Goal: Find specific page/section: Find specific page/section

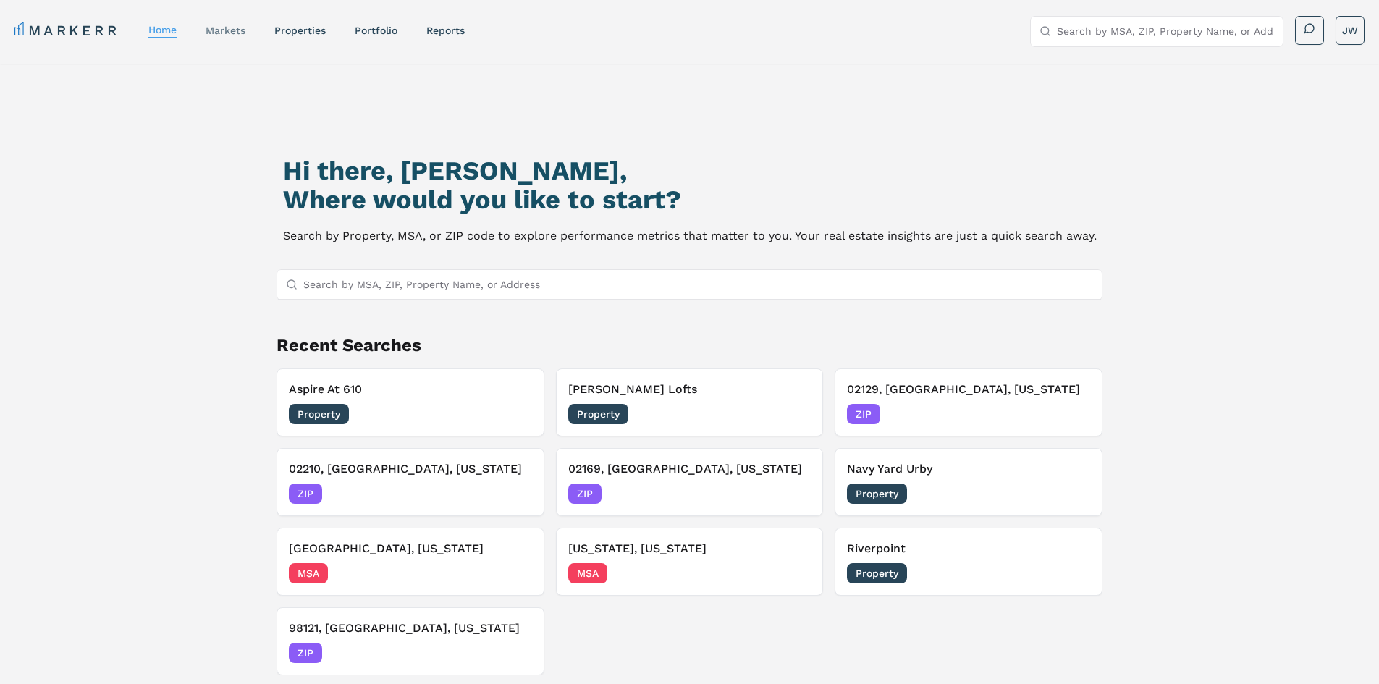
click at [222, 35] on link "markets" at bounding box center [226, 31] width 40 height 12
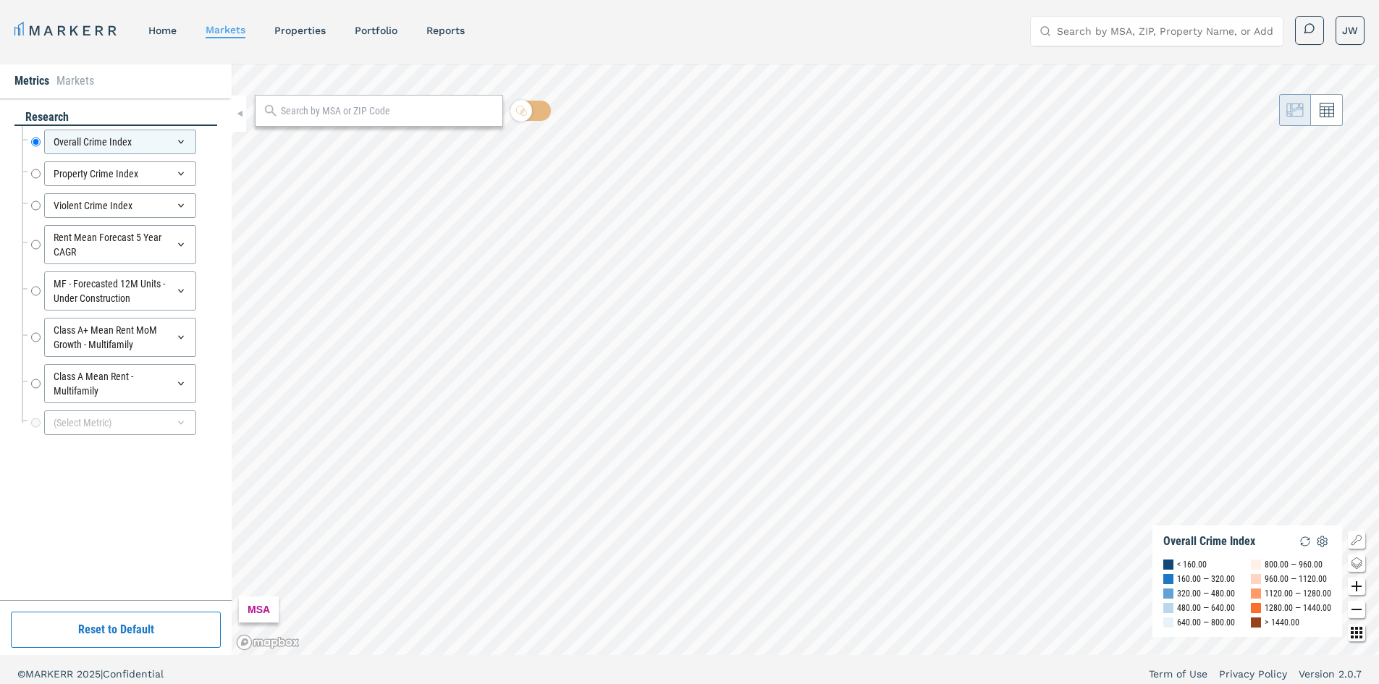
click at [337, 106] on input "text" at bounding box center [388, 111] width 214 height 15
click at [319, 105] on input "27065" at bounding box center [378, 111] width 198 height 15
drag, startPoint x: 317, startPoint y: 110, endPoint x: 278, endPoint y: 110, distance: 39.1
click at [278, 110] on div "27065" at bounding box center [379, 111] width 248 height 32
click at [313, 109] on input "27065" at bounding box center [378, 111] width 198 height 15
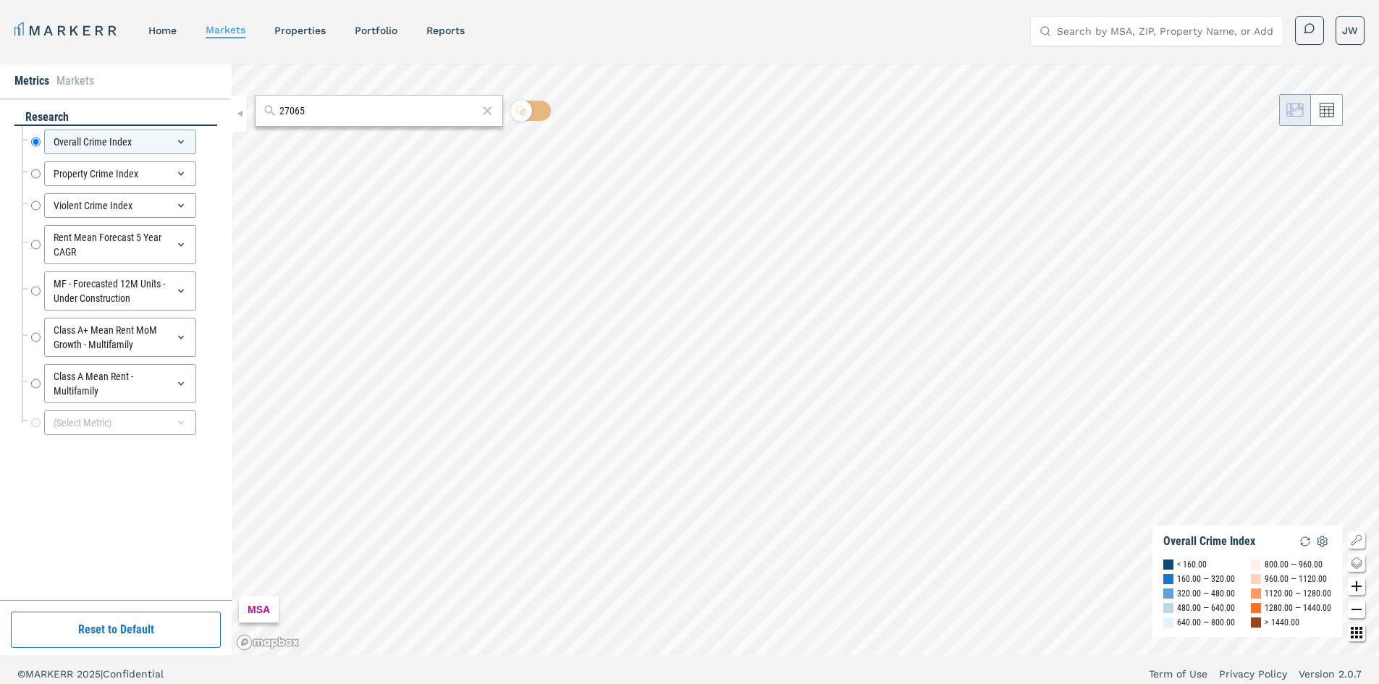
drag, startPoint x: 319, startPoint y: 113, endPoint x: 279, endPoint y: 111, distance: 39.9
click at [279, 111] on input "27065" at bounding box center [378, 111] width 198 height 15
type input "27065"
click at [337, 109] on input "27065" at bounding box center [378, 111] width 198 height 15
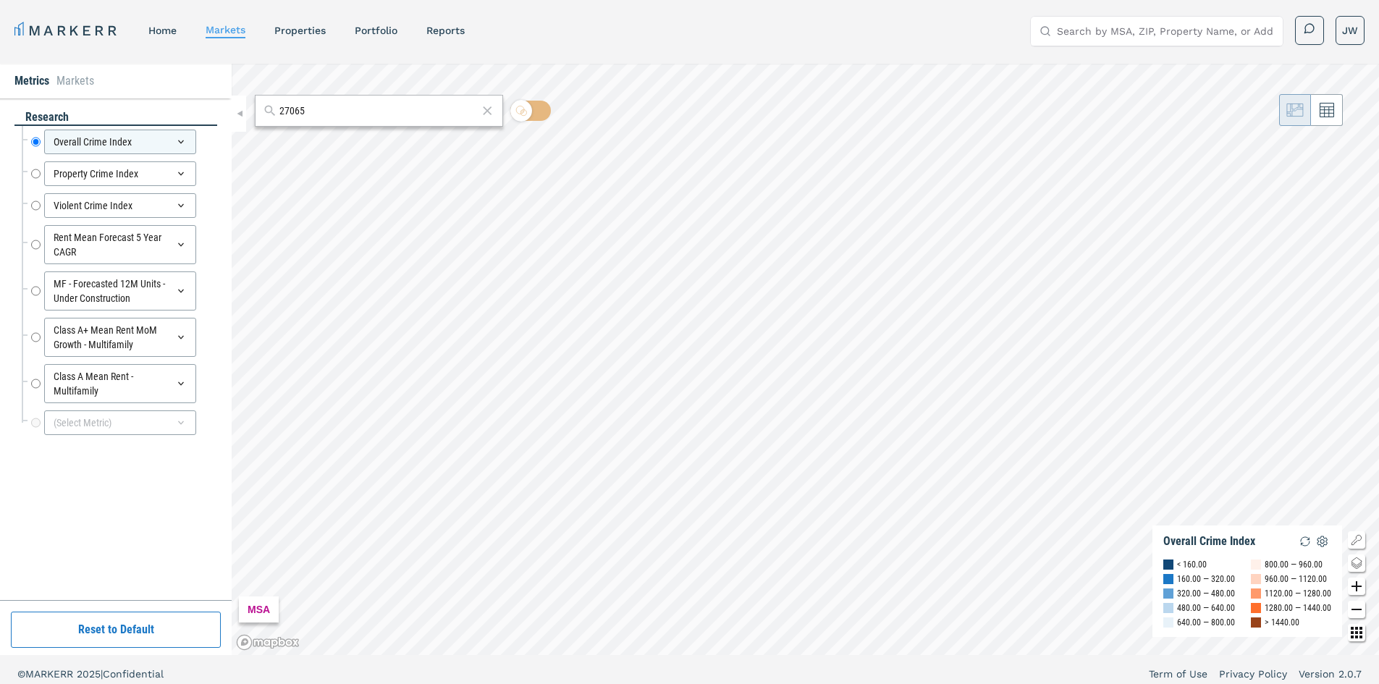
click at [489, 112] on icon at bounding box center [488, 110] width 9 height 9
click at [31, 385] on input "Class A Mean Rent - Multifamily" at bounding box center [35, 383] width 9 height 39
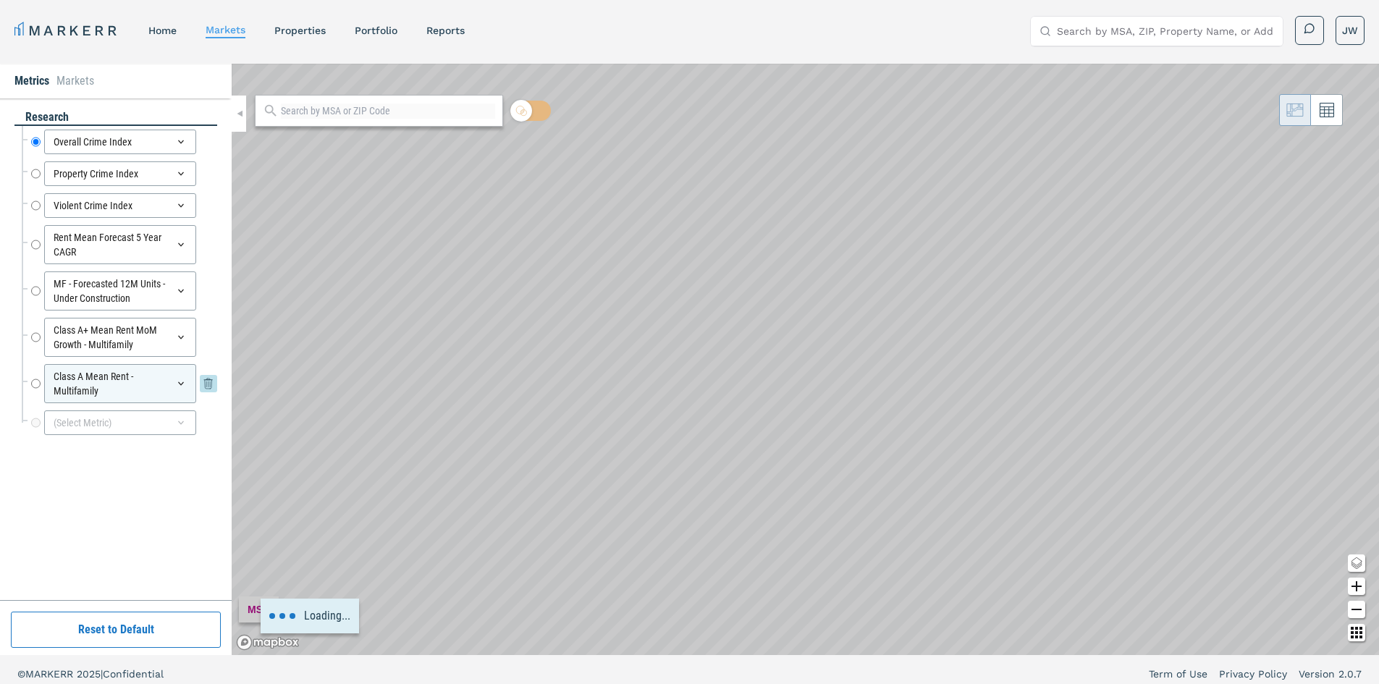
radio input "false"
radio input "true"
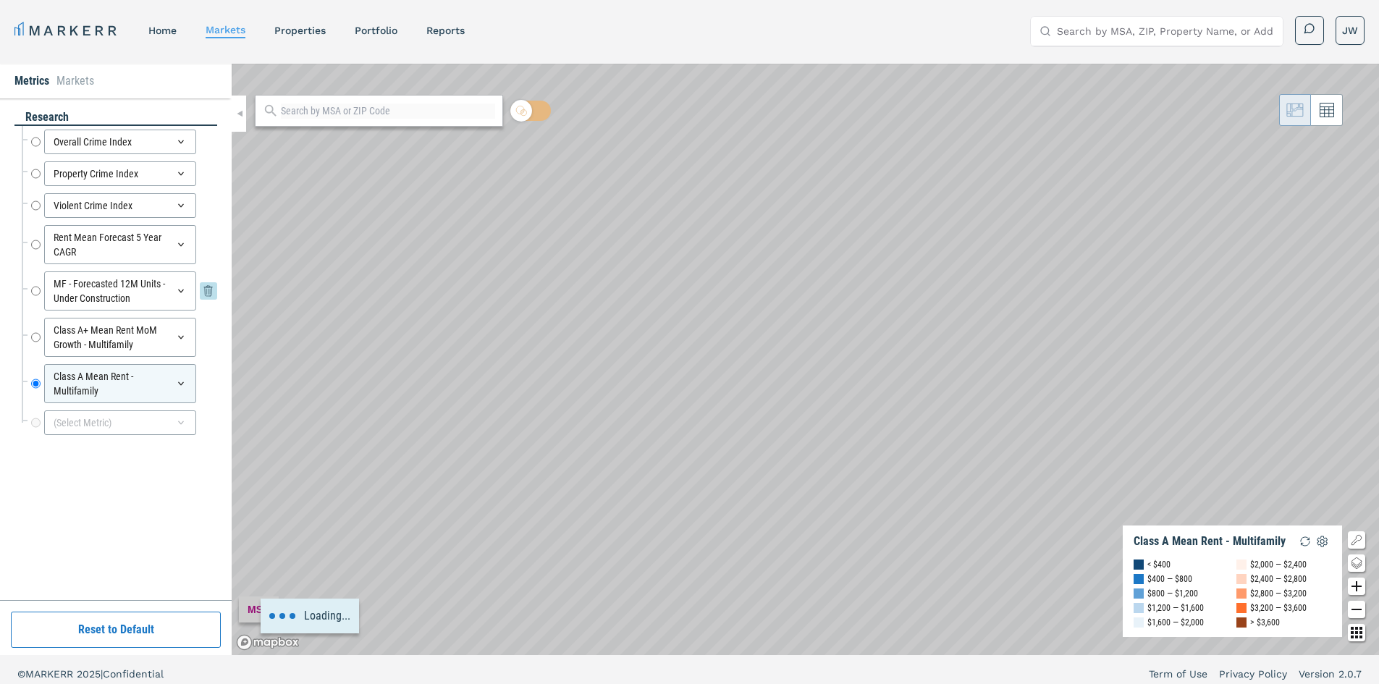
click at [31, 287] on input "MF - Forecasted 12M Units - Under Construction" at bounding box center [35, 290] width 9 height 39
radio input "true"
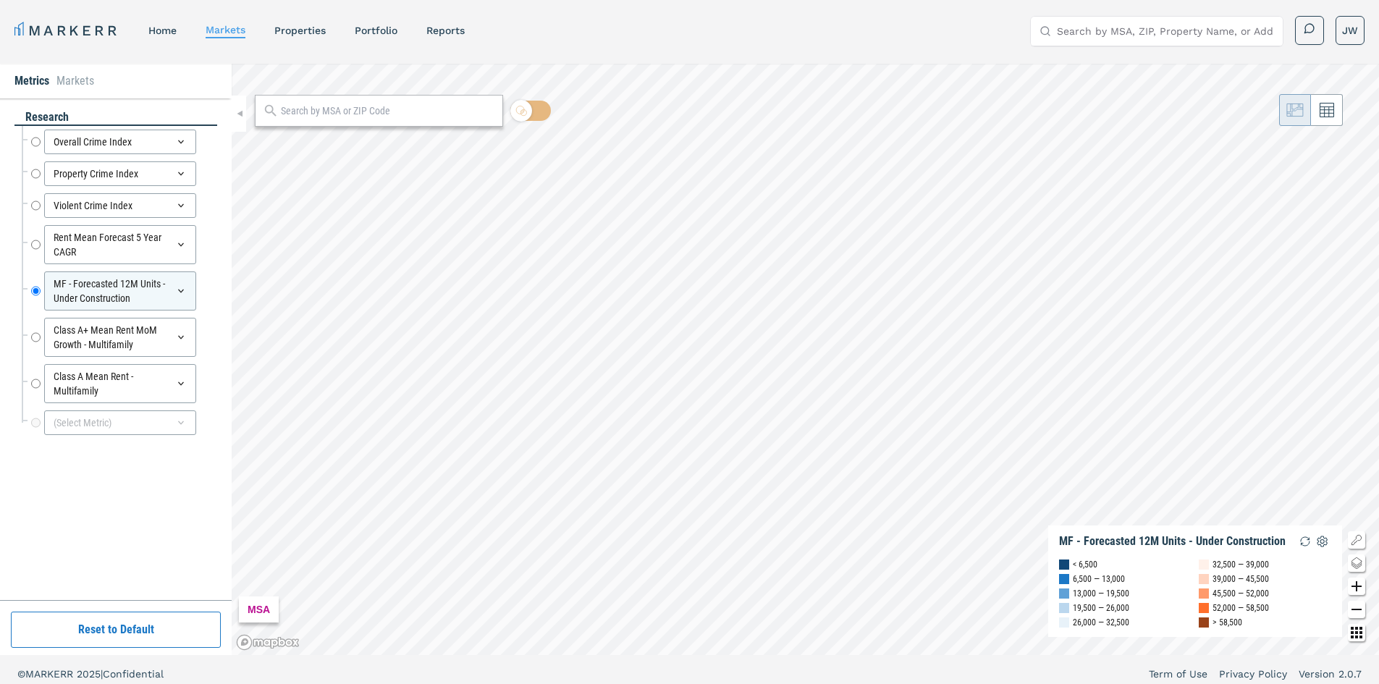
click at [398, 111] on input "text" at bounding box center [388, 111] width 214 height 15
type input "27605"
click at [376, 139] on div "27605, [GEOGRAPHIC_DATA], [US_STATE]" at bounding box center [350, 142] width 169 height 15
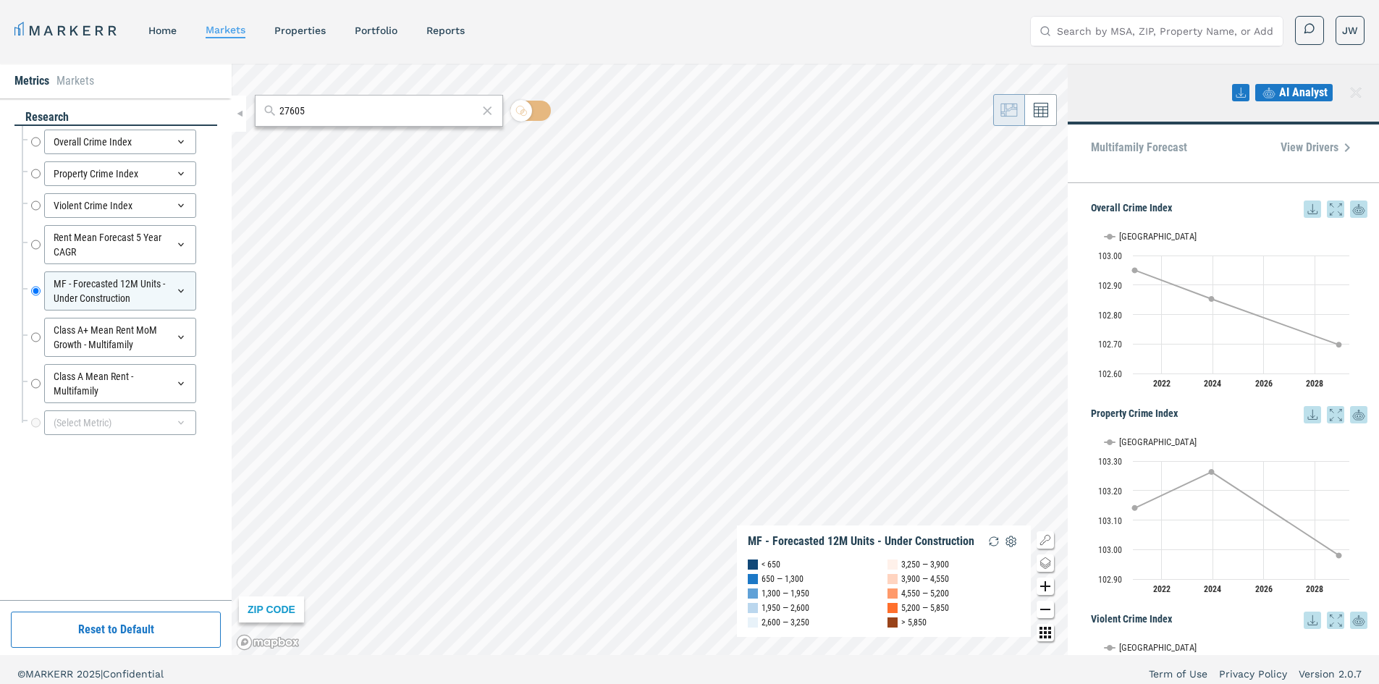
click at [356, 110] on input "27605" at bounding box center [378, 111] width 198 height 15
click at [335, 117] on input "27605" at bounding box center [378, 111] width 198 height 15
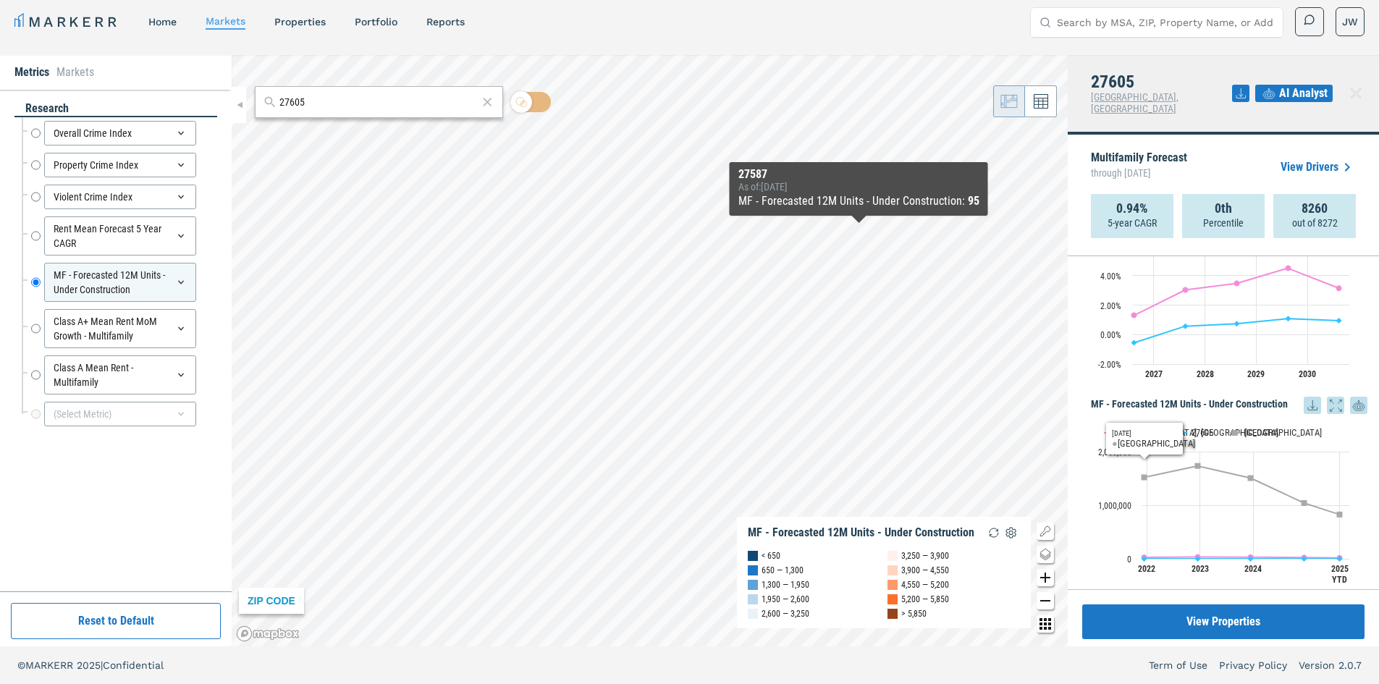
scroll to position [941, 0]
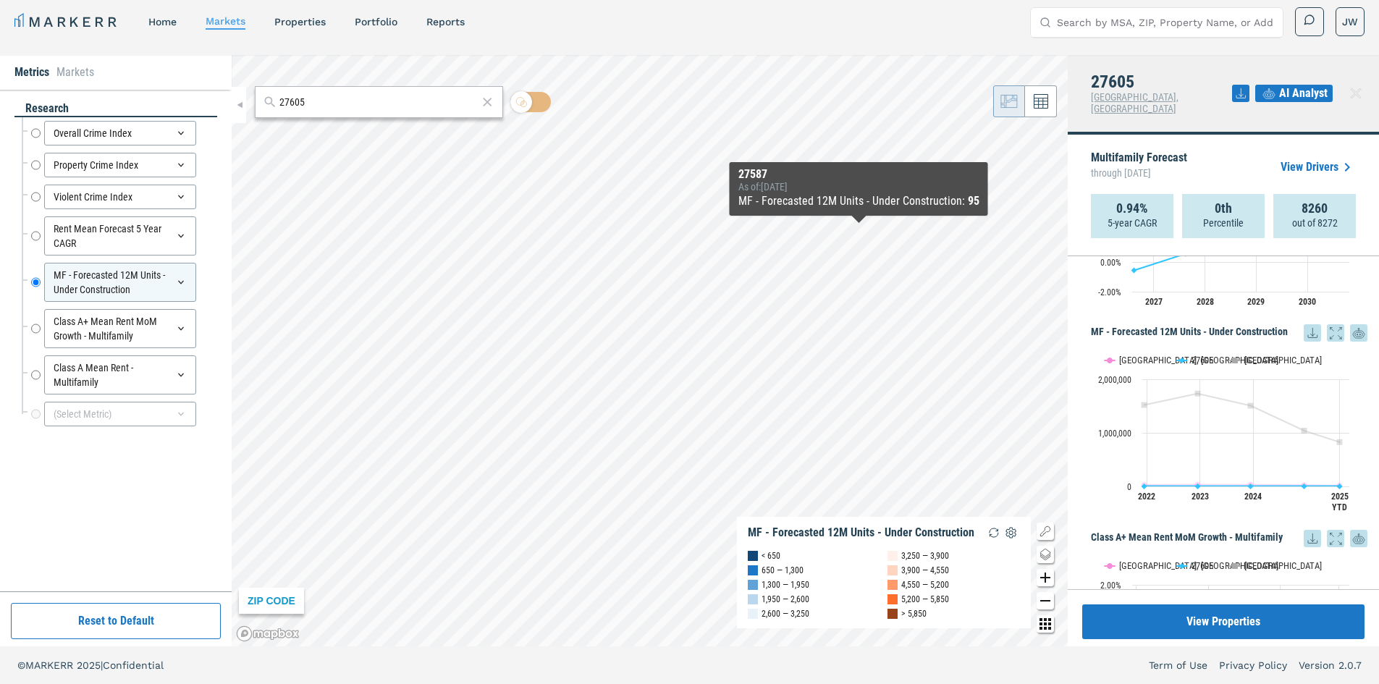
click at [1246, 342] on rect "Interactive chart" at bounding box center [1224, 432] width 266 height 181
click at [1249, 355] on text "[GEOGRAPHIC_DATA]" at bounding box center [1282, 360] width 77 height 11
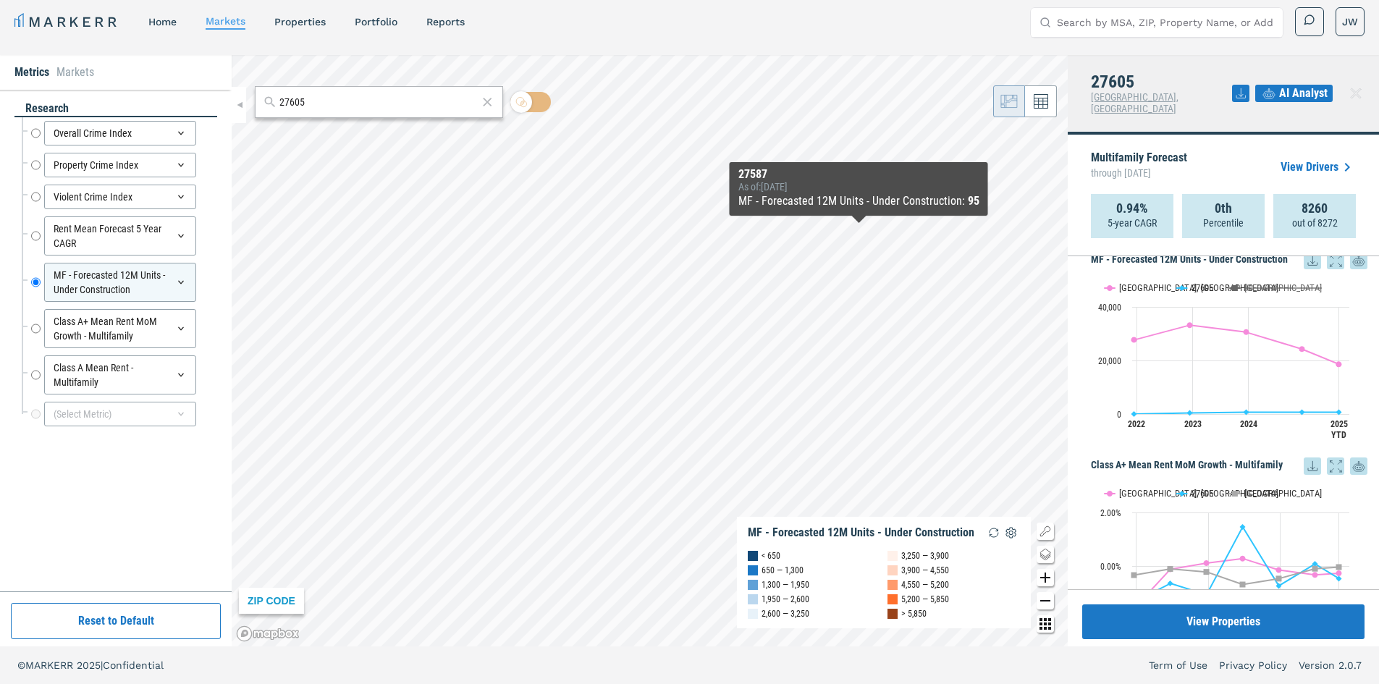
scroll to position [1158, 0]
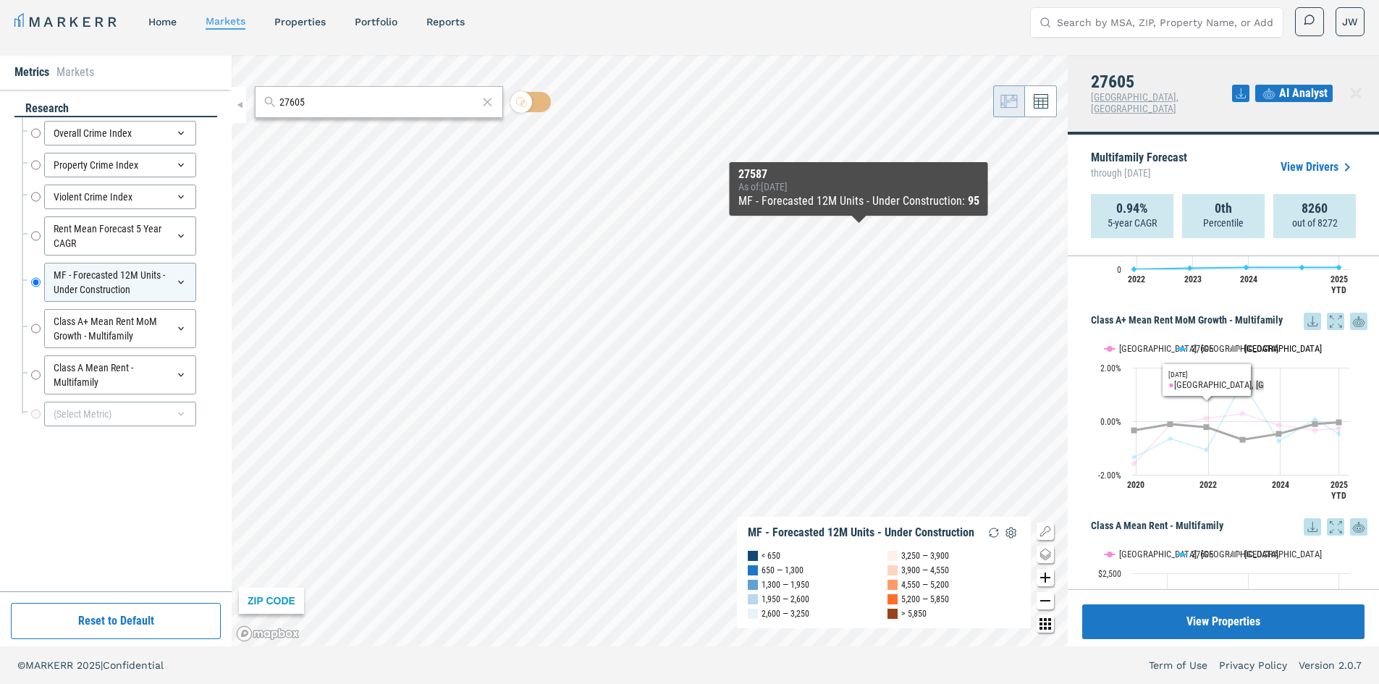
click at [1252, 343] on text "[GEOGRAPHIC_DATA]" at bounding box center [1282, 348] width 77 height 11
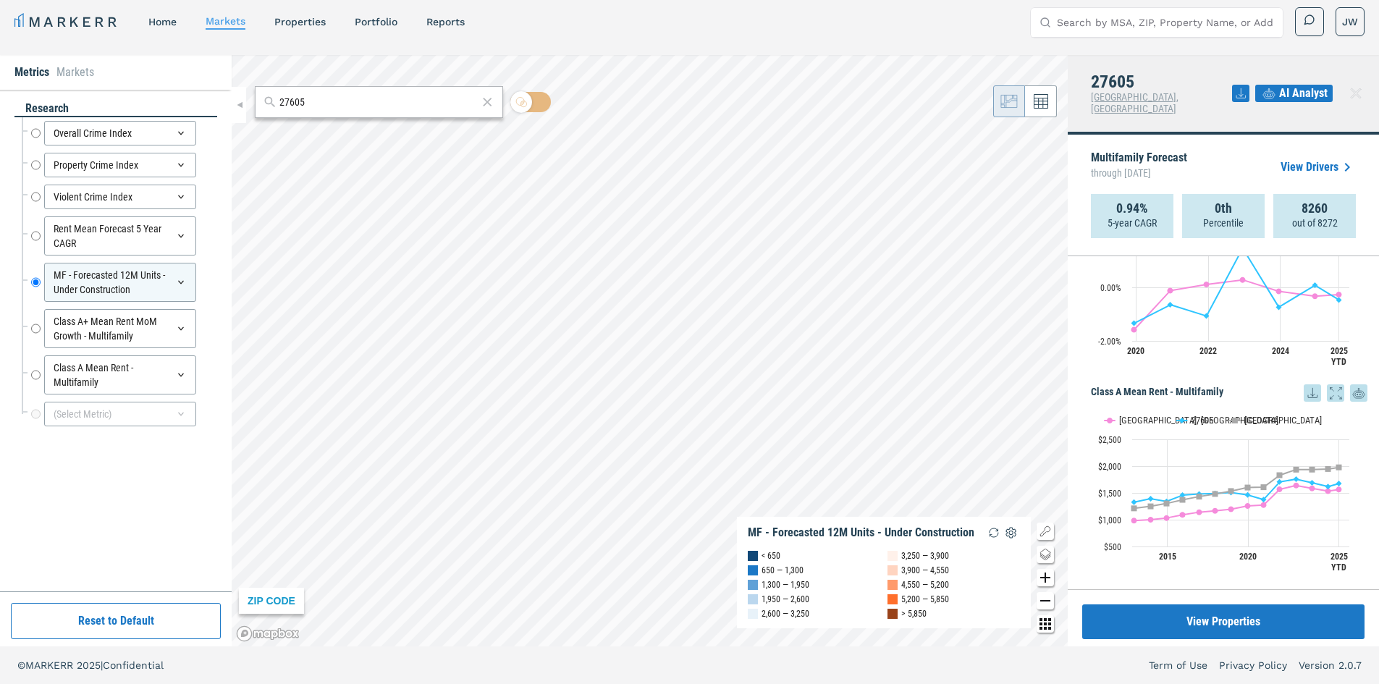
scroll to position [1003, 0]
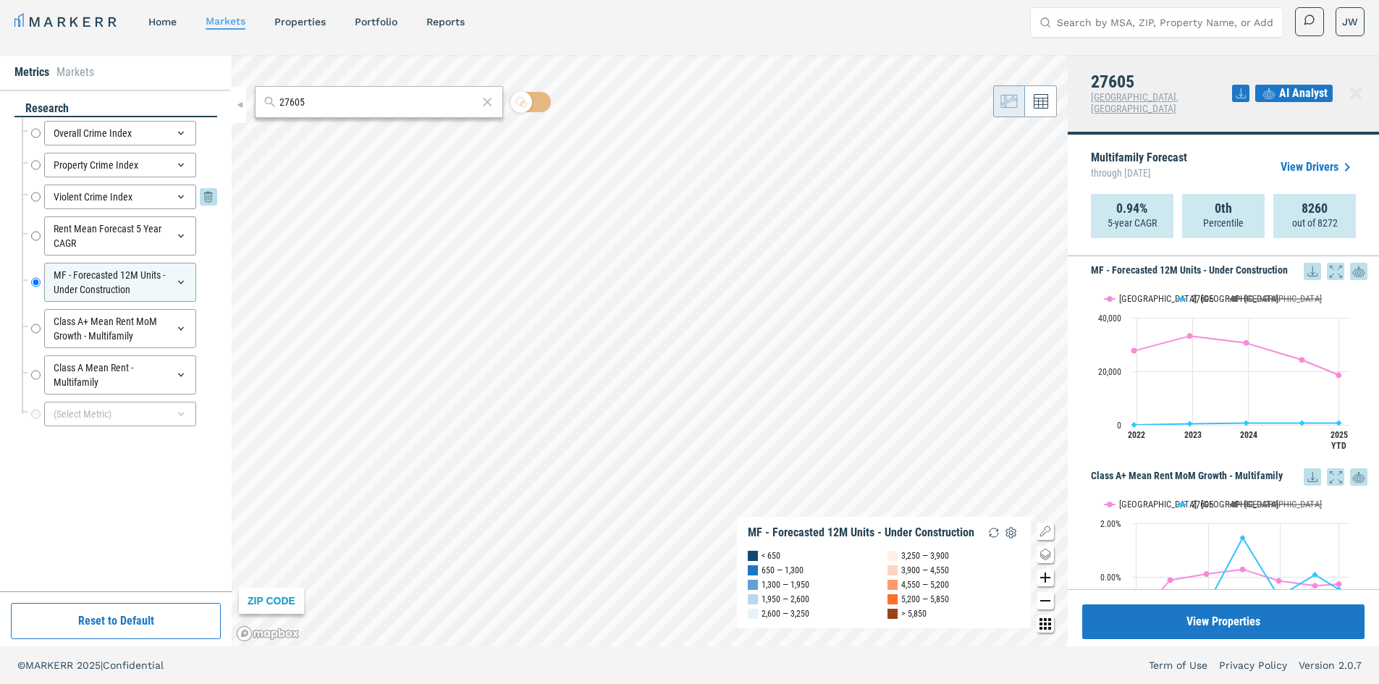
click at [145, 193] on div "Violent Crime Index" at bounding box center [120, 197] width 152 height 25
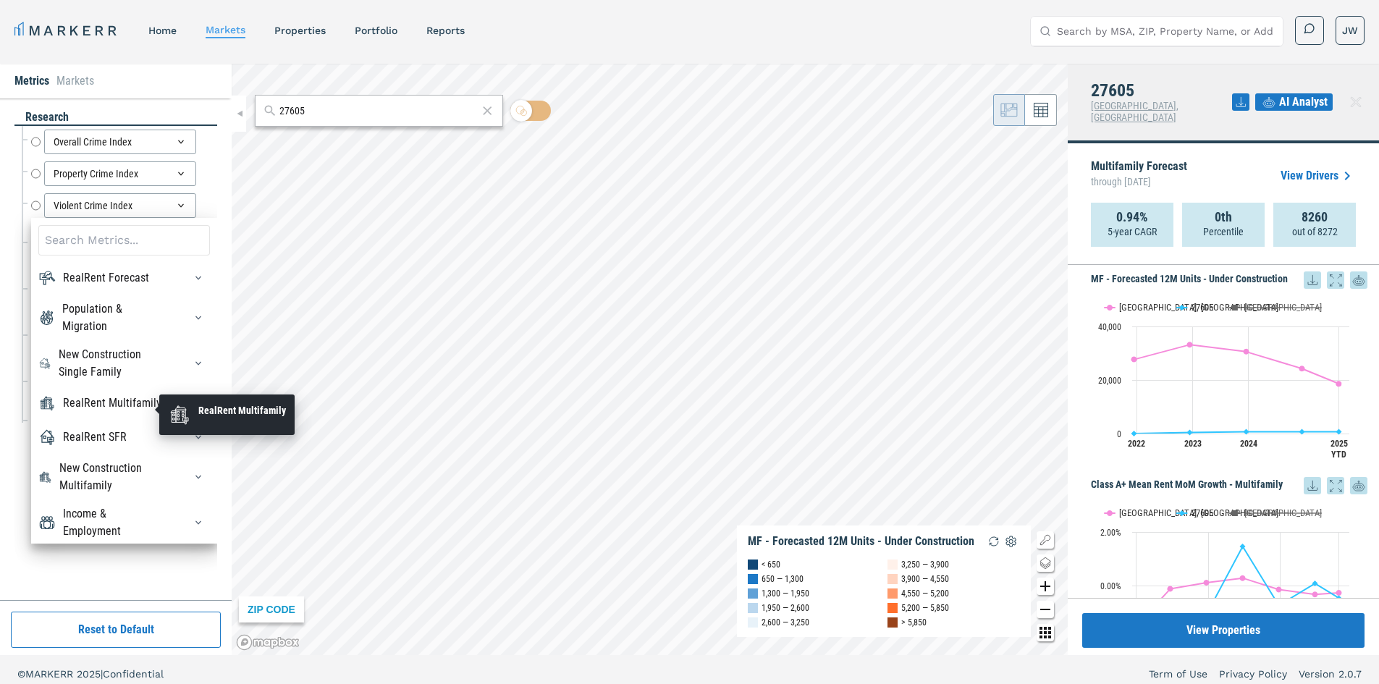
scroll to position [72, 0]
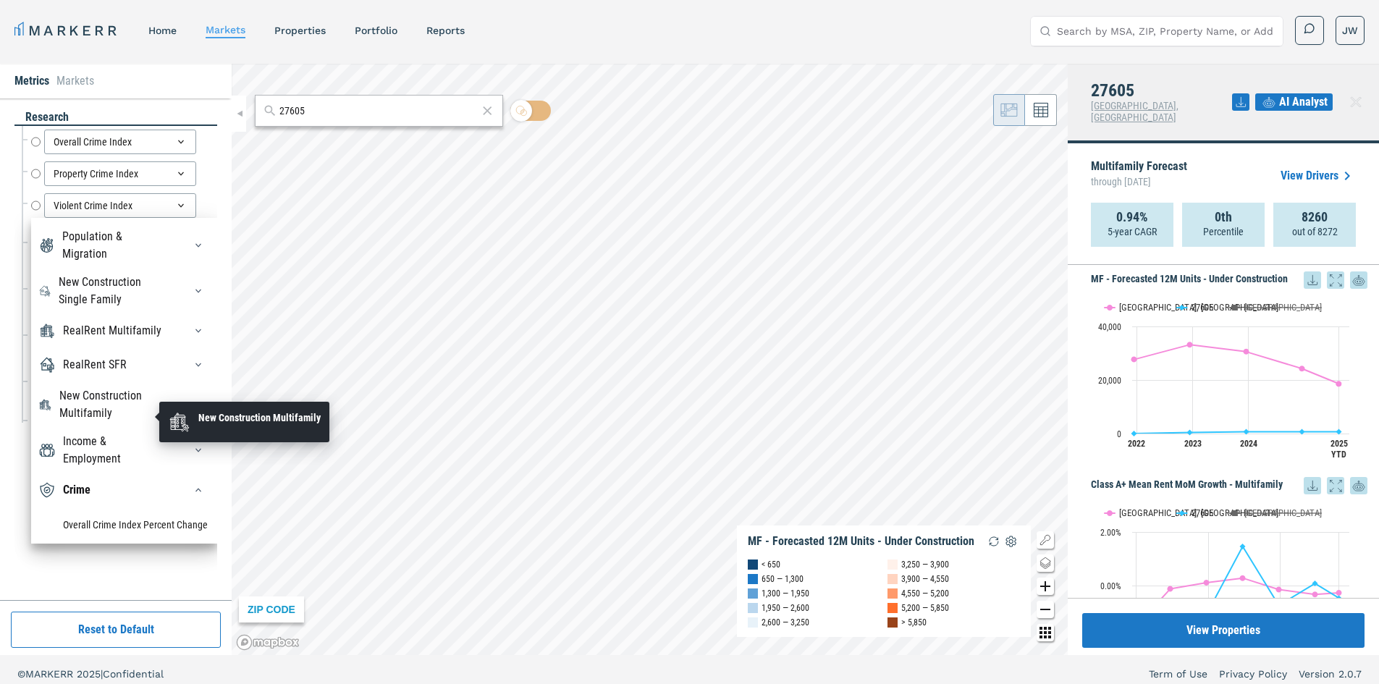
click at [143, 414] on div "New Construction Multifamily" at bounding box center [112, 404] width 107 height 35
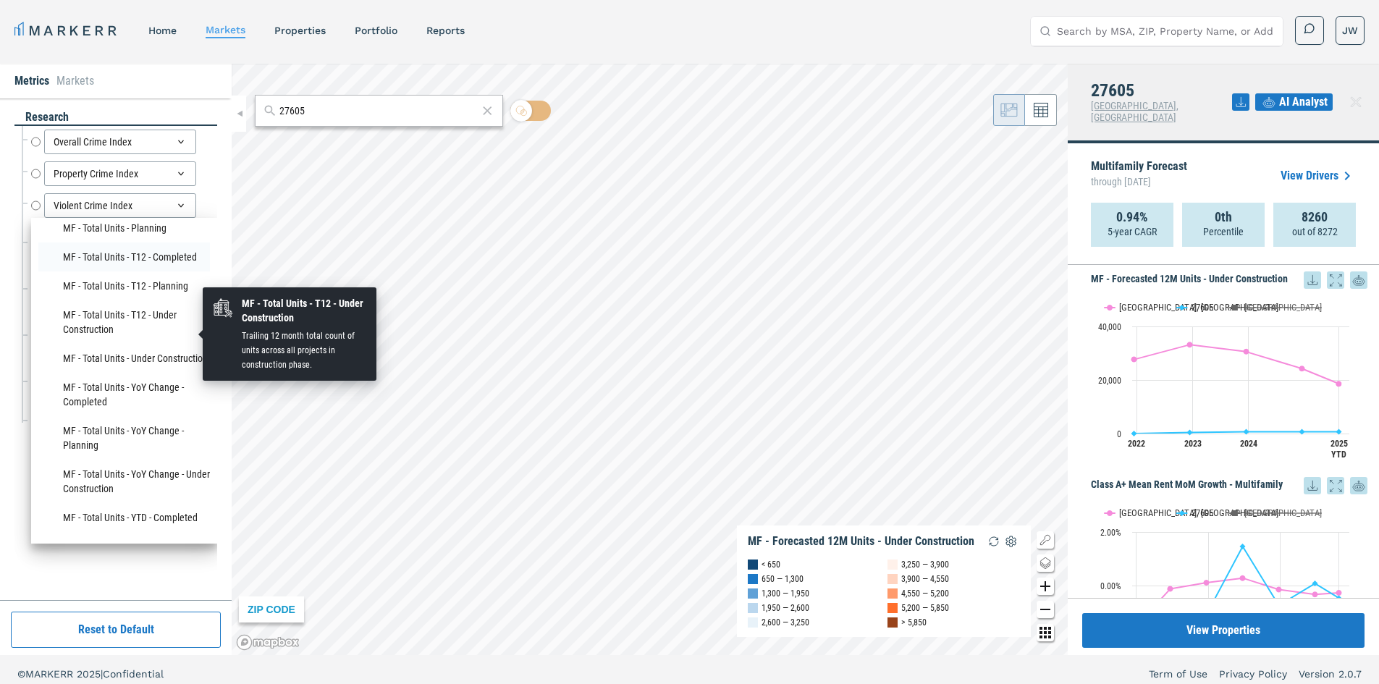
scroll to position [579, 0]
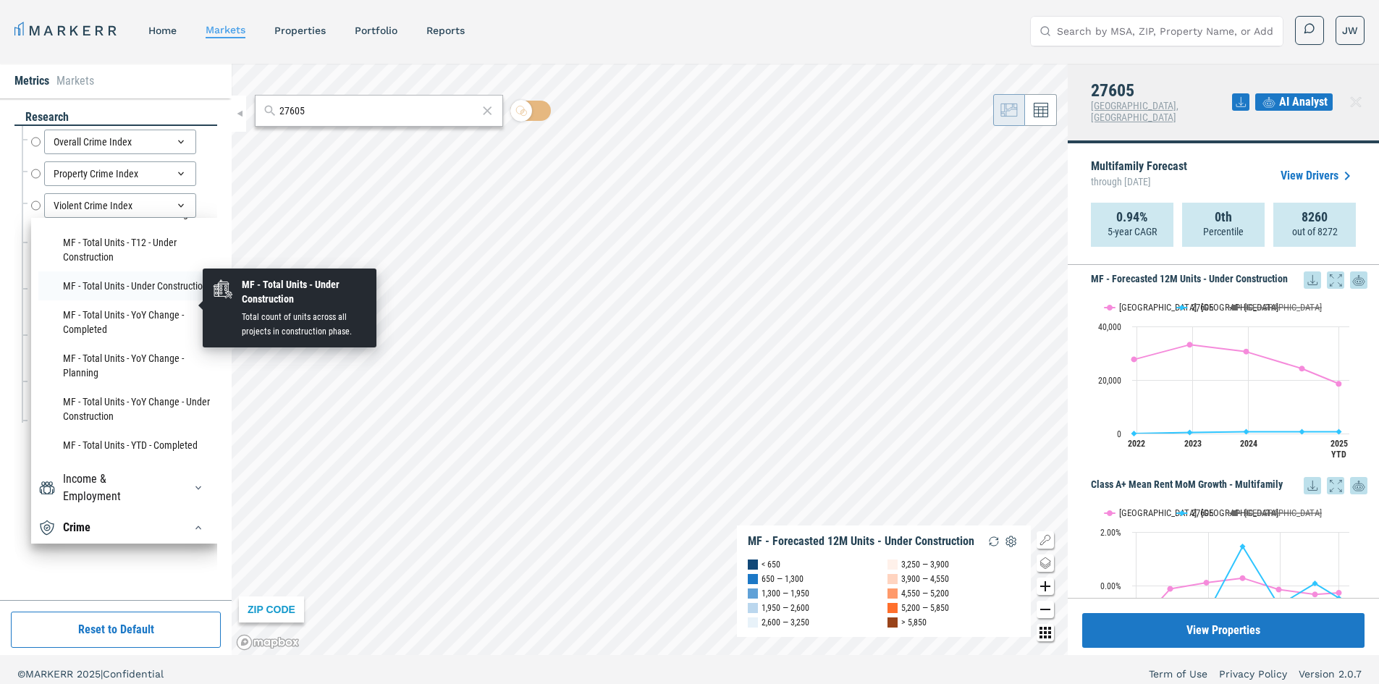
click at [130, 300] on li "MF - Total Units - Under Construction" at bounding box center [124, 285] width 172 height 29
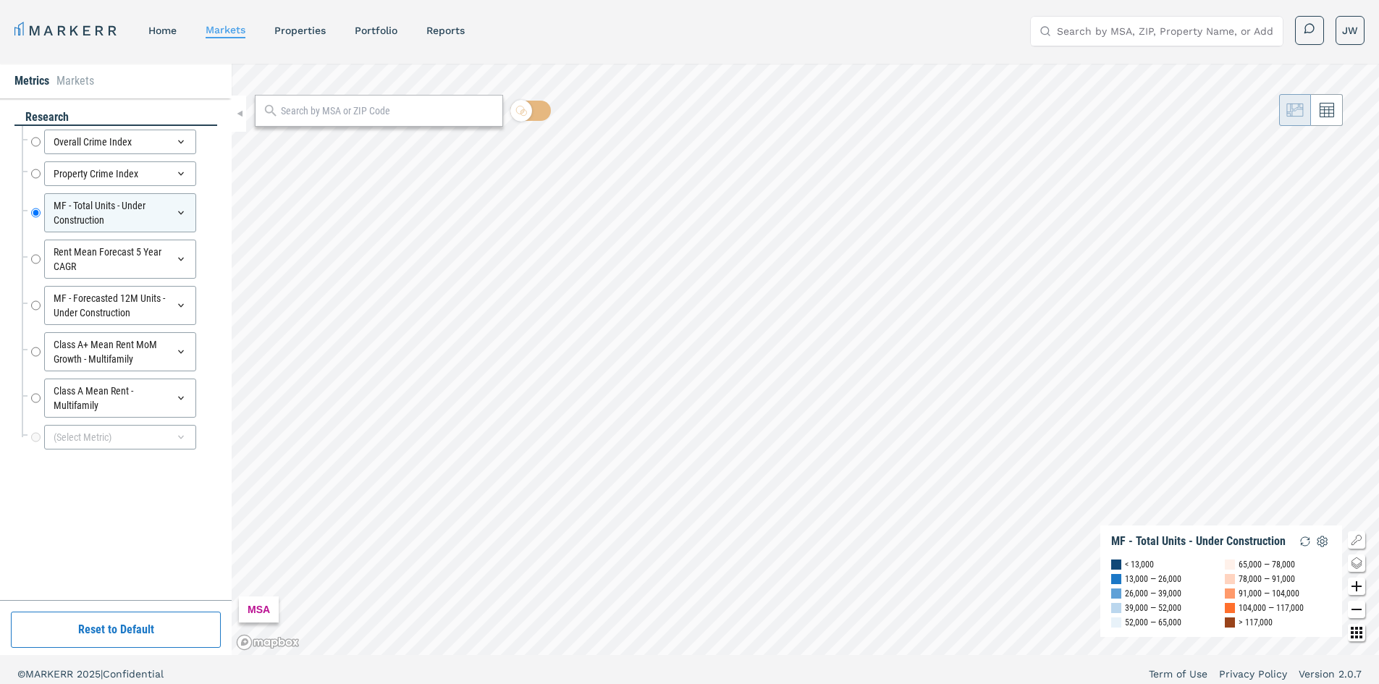
click at [316, 107] on input "text" at bounding box center [388, 111] width 214 height 15
type input "27605"
click at [379, 149] on div "27605, [GEOGRAPHIC_DATA], [US_STATE]" at bounding box center [350, 142] width 169 height 15
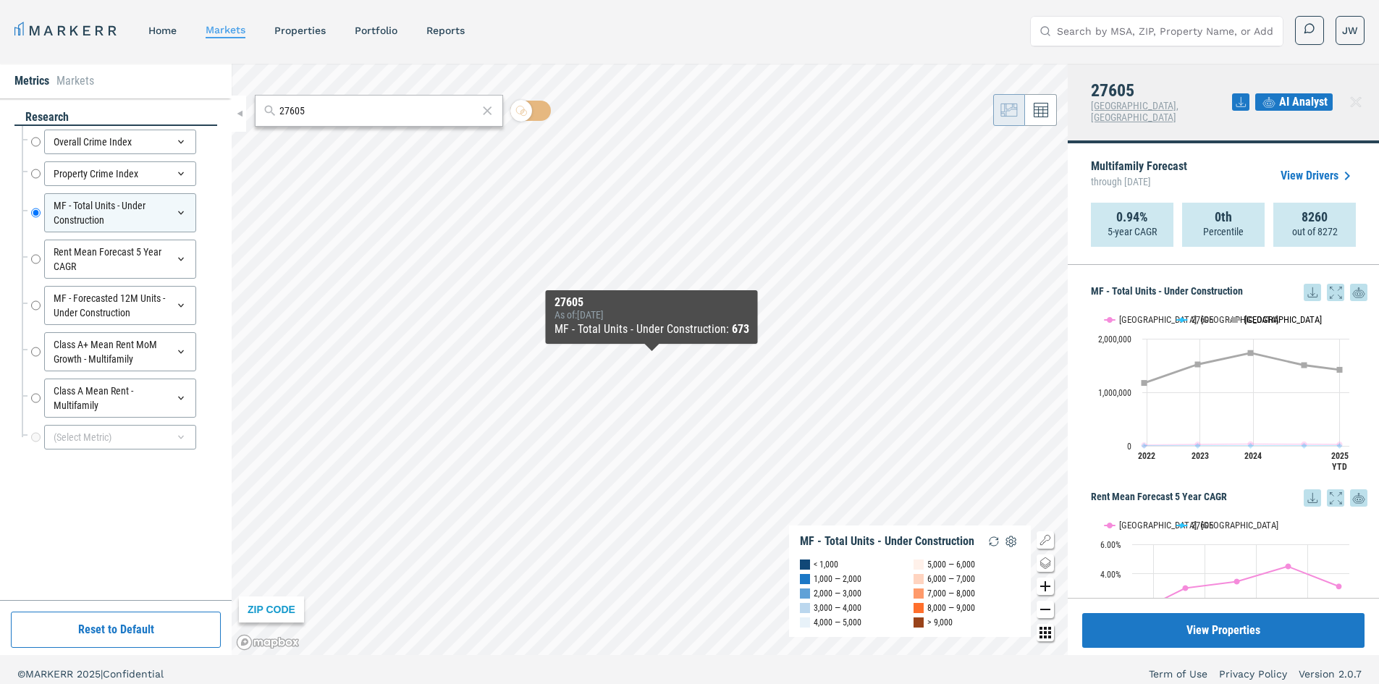
click at [1246, 314] on text "[GEOGRAPHIC_DATA]" at bounding box center [1282, 319] width 77 height 11
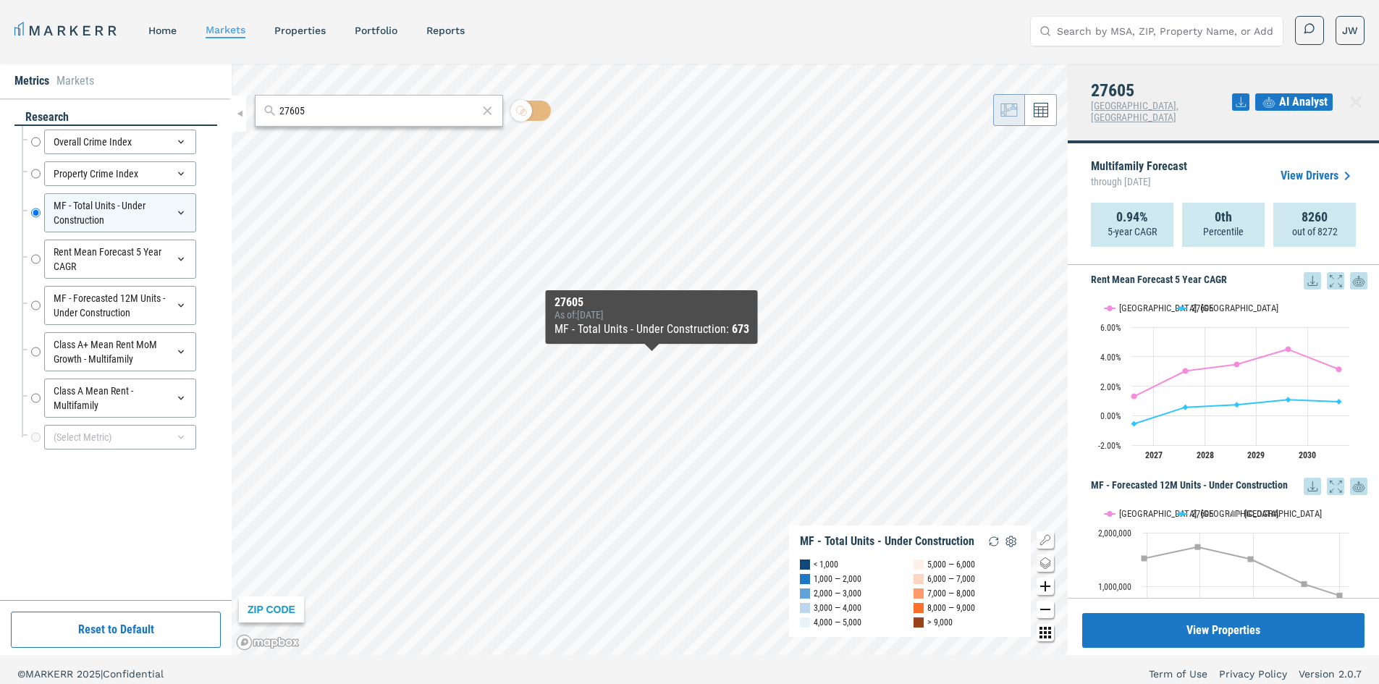
scroll to position [941, 0]
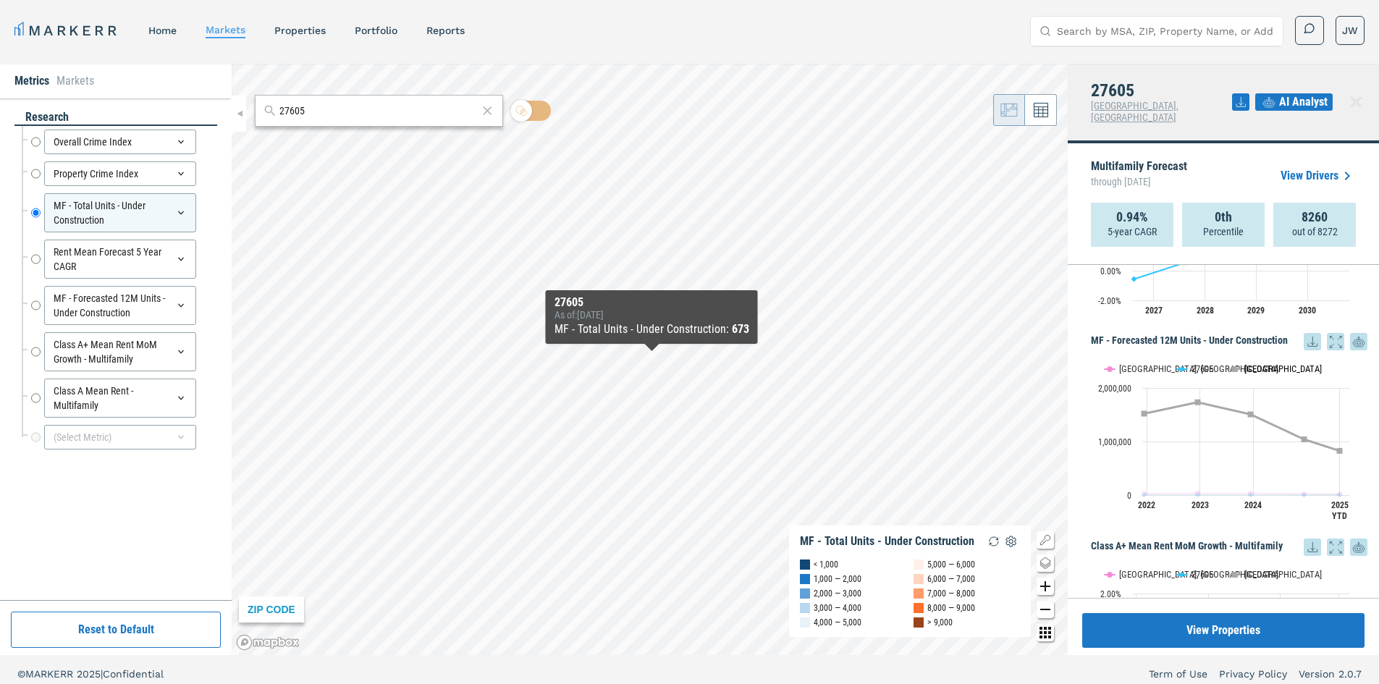
click at [1244, 363] on text "[GEOGRAPHIC_DATA]" at bounding box center [1282, 368] width 77 height 11
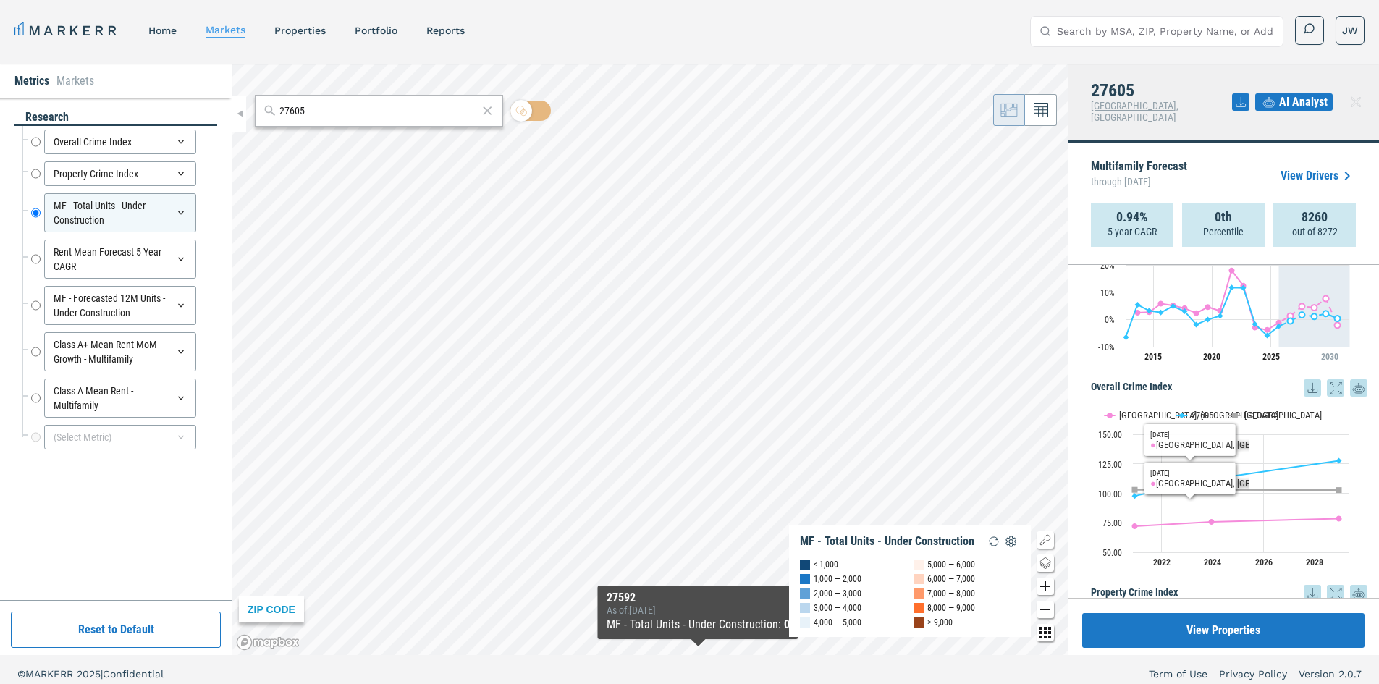
scroll to position [0, 0]
